Goal: Information Seeking & Learning: Learn about a topic

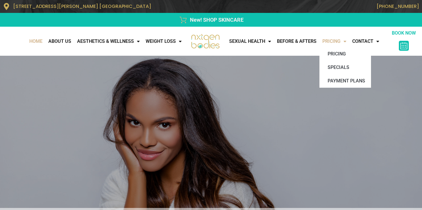
click at [336, 39] on link "Pricing" at bounding box center [335, 41] width 30 height 12
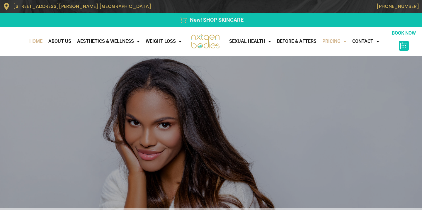
click at [336, 39] on link "Pricing" at bounding box center [335, 41] width 30 height 12
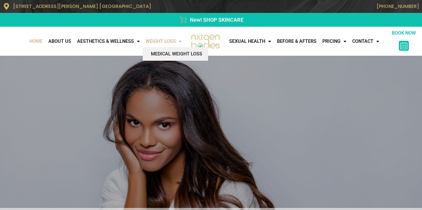
click at [166, 42] on link "WEIGHT LOSS" at bounding box center [164, 41] width 42 height 12
click at [162, 45] on link "WEIGHT LOSS" at bounding box center [164, 41] width 42 height 12
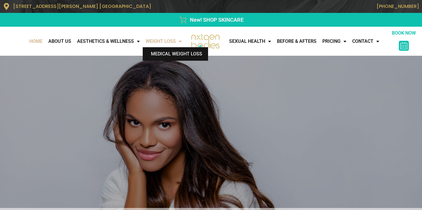
click at [164, 57] on link "Medical Weight Loss" at bounding box center [175, 53] width 65 height 13
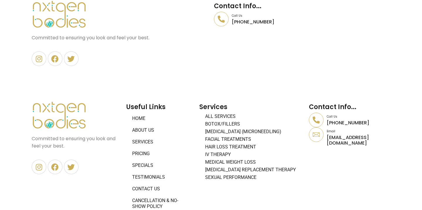
scroll to position [2562, 0]
click at [140, 137] on link "Services" at bounding box center [159, 143] width 67 height 12
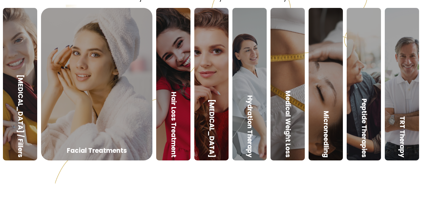
scroll to position [241, 0]
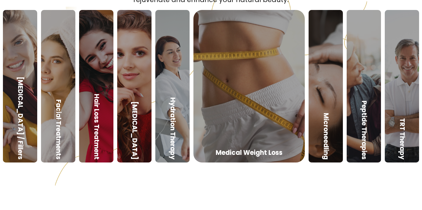
click at [275, 119] on link at bounding box center [249, 153] width 111 height 152
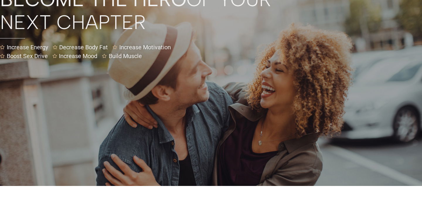
scroll to position [1966, 0]
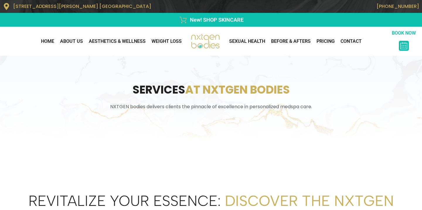
scroll to position [241, 0]
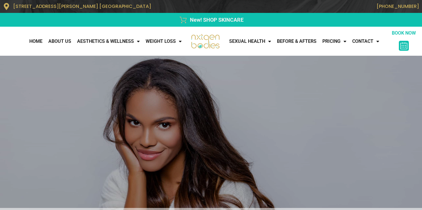
scroll to position [2562, 0]
